Goal: Book appointment/travel/reservation

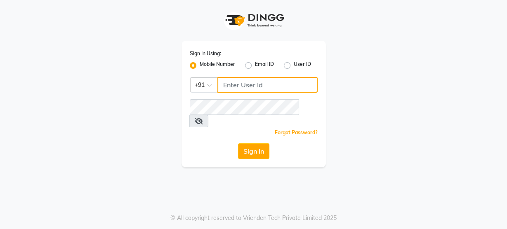
type input "8484868859"
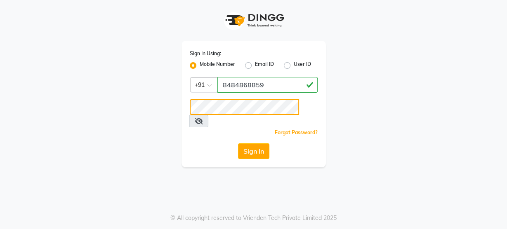
click at [164, 115] on div "Sign In Using: Mobile Number Email ID User ID Country Code × [PHONE_NUMBER] Rem…" at bounding box center [254, 83] width 470 height 167
click at [164, 116] on div "Sign In Using: Mobile Number Email ID User ID Country Code × [PHONE_NUMBER] Rem…" at bounding box center [254, 83] width 470 height 167
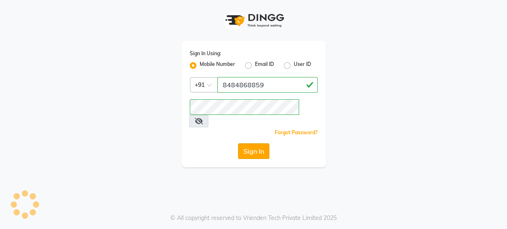
click at [261, 144] on button "Sign In" at bounding box center [253, 152] width 31 height 16
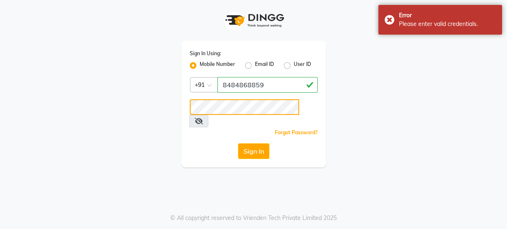
click at [238, 144] on button "Sign In" at bounding box center [253, 152] width 31 height 16
click at [246, 144] on button "Sign In" at bounding box center [253, 152] width 31 height 16
click at [0, 164] on div "Sign In Using: Mobile Number Email ID User ID Country Code × [PHONE_NUMBER] Rem…" at bounding box center [253, 114] width 507 height 229
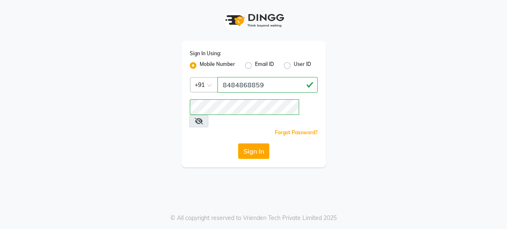
click at [162, 138] on div "Sign In Using: Mobile Number Email ID User ID Country Code × [PHONE_NUMBER] Rem…" at bounding box center [254, 83] width 470 height 167
click at [260, 144] on button "Sign In" at bounding box center [253, 152] width 31 height 16
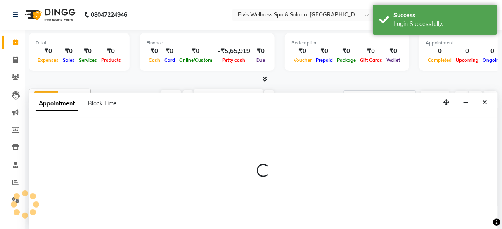
select select "39956"
select select "540"
select select "tentative"
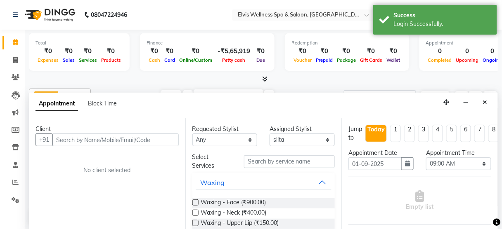
click at [79, 135] on input "text" at bounding box center [115, 140] width 126 height 13
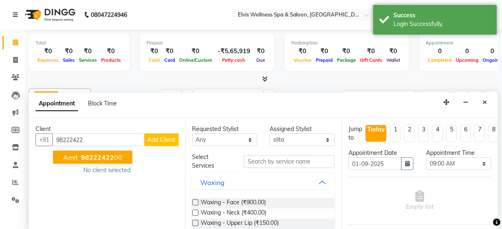
click at [90, 159] on span "98222422" at bounding box center [97, 157] width 33 height 8
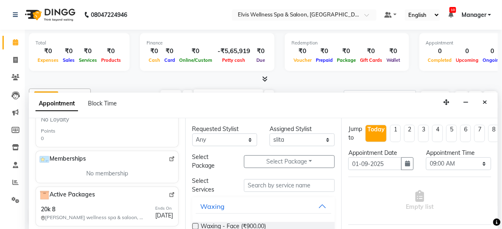
scroll to position [266, 0]
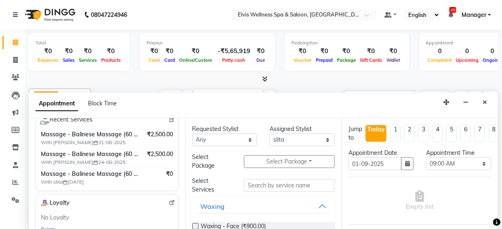
type input "9822242200"
click at [163, 166] on div "Massage - Balinese Massage (60 Min) With Katrin 31-08-2025 ₹2,500.00 Massage - …" at bounding box center [107, 158] width 136 height 59
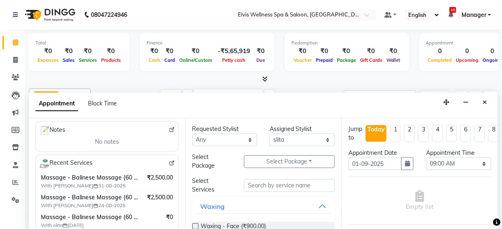
click at [169, 161] on img at bounding box center [172, 163] width 6 height 6
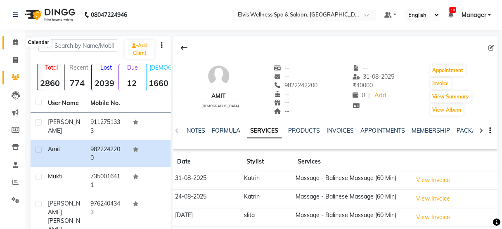
click at [14, 41] on icon at bounding box center [15, 42] width 5 height 6
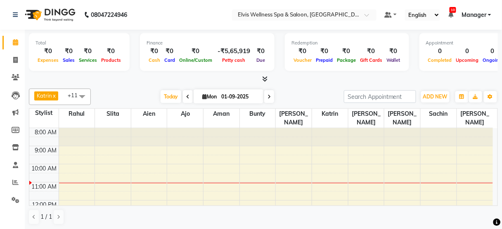
click at [83, 98] on span at bounding box center [82, 97] width 17 height 16
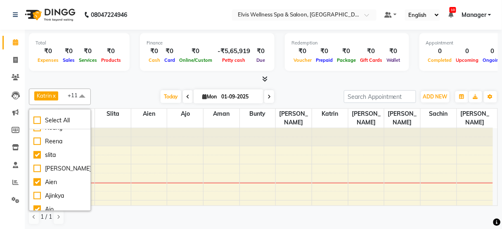
scroll to position [109, 0]
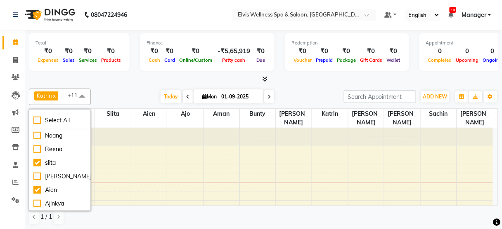
click at [55, 95] on link "x" at bounding box center [54, 95] width 4 height 7
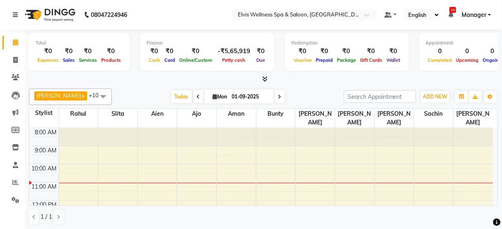
click at [116, 83] on div at bounding box center [263, 79] width 469 height 9
click at [197, 95] on icon at bounding box center [198, 96] width 3 height 5
type input "31-08-2025"
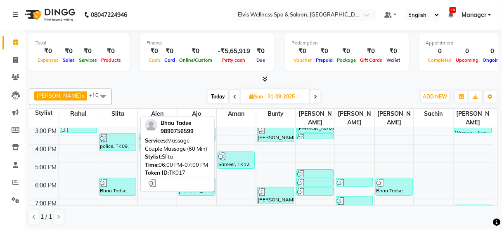
scroll to position [163, 0]
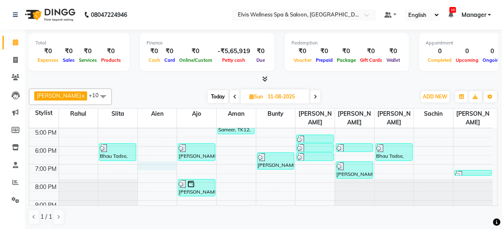
drag, startPoint x: 144, startPoint y: 155, endPoint x: 148, endPoint y: 153, distance: 4.7
click at [148, 153] on div "8:00 AM 9:00 AM 10:00 AM 11:00 AM 12:00 PM 1:00 PM 2:00 PM 3:00 PM 4:00 PM 5:00…" at bounding box center [260, 92] width 463 height 254
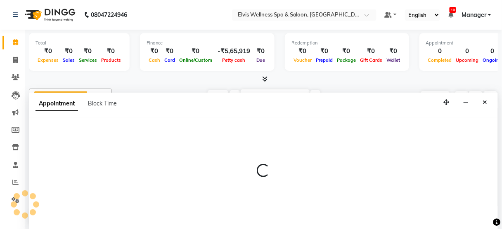
select select "45634"
select select "tentative"
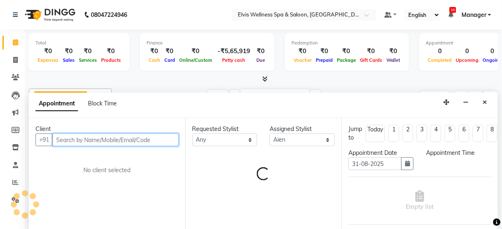
select select "1140"
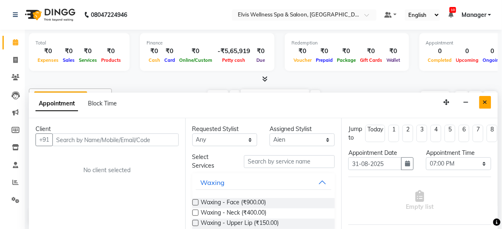
click at [486, 102] on icon "Close" at bounding box center [485, 102] width 5 height 6
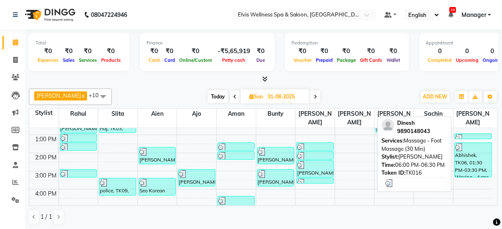
scroll to position [83, 0]
